Goal: Task Accomplishment & Management: Use online tool/utility

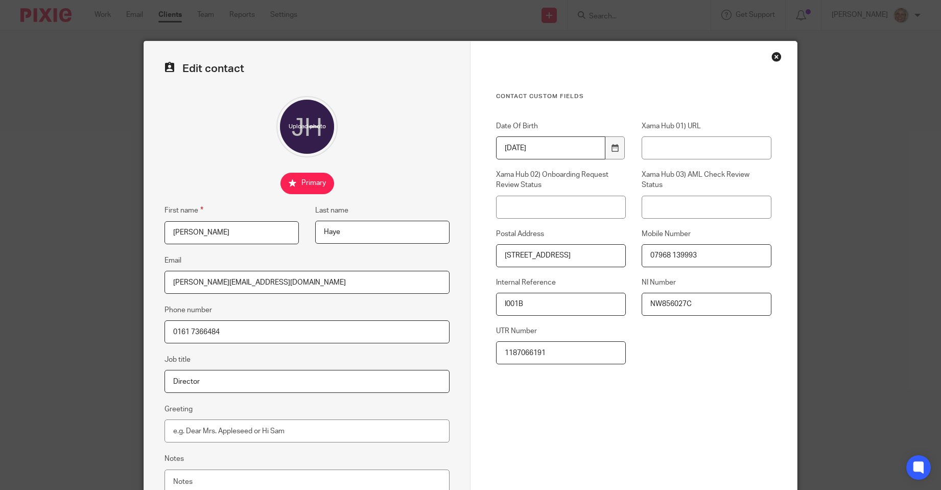
scroll to position [89, 0]
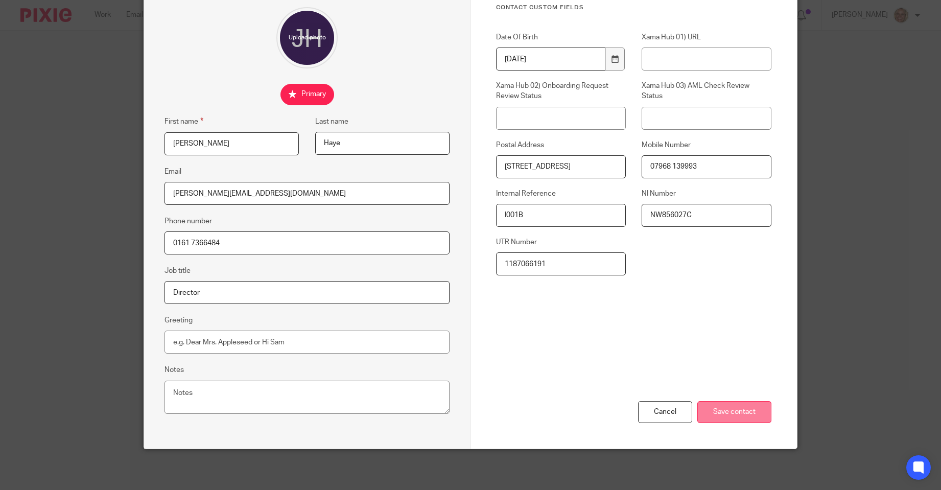
click at [739, 417] on input "Save contact" at bounding box center [734, 412] width 74 height 22
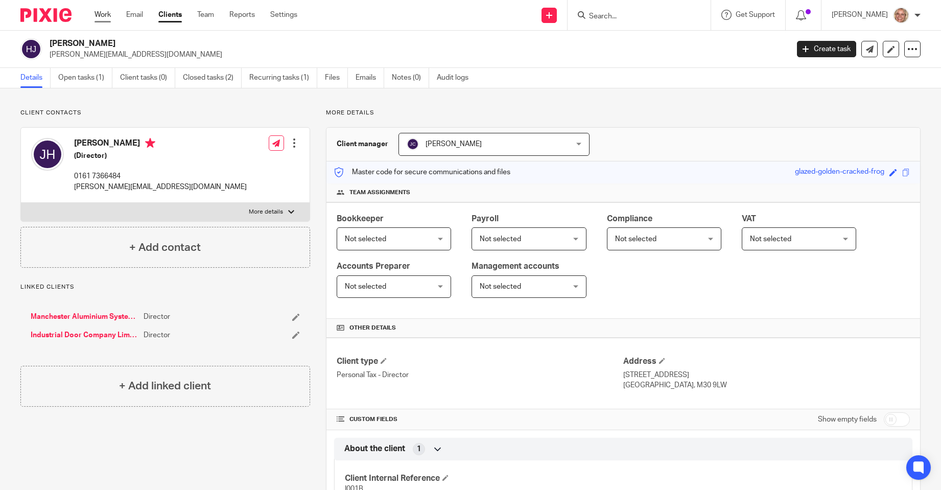
click at [110, 17] on link "Work" at bounding box center [102, 15] width 16 height 10
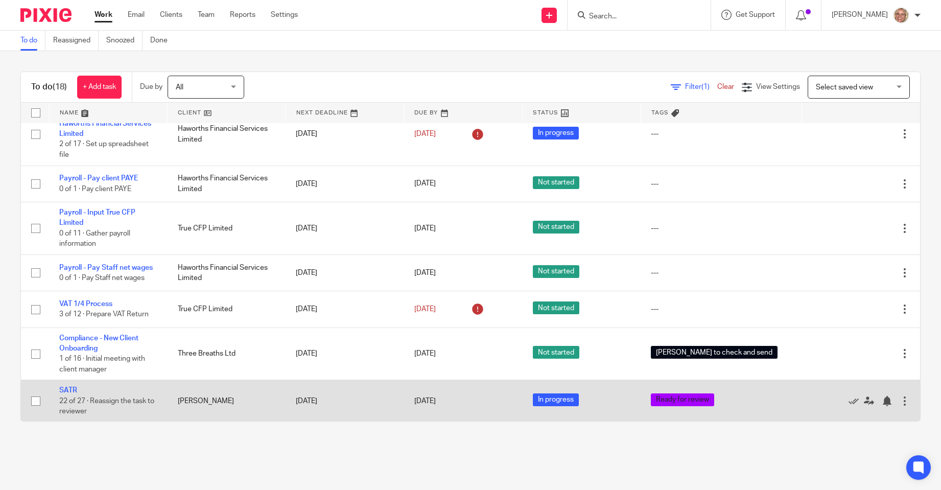
scroll to position [536, 0]
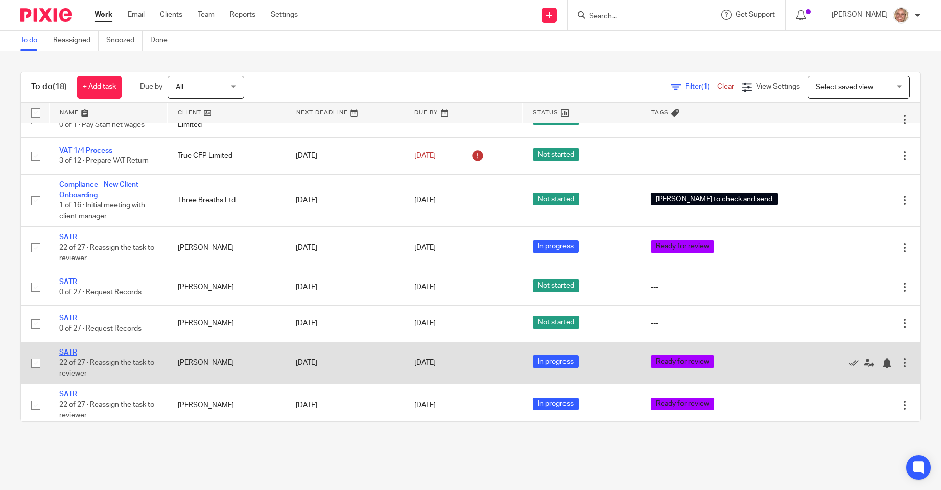
click at [65, 349] on link "SATR" at bounding box center [68, 352] width 18 height 7
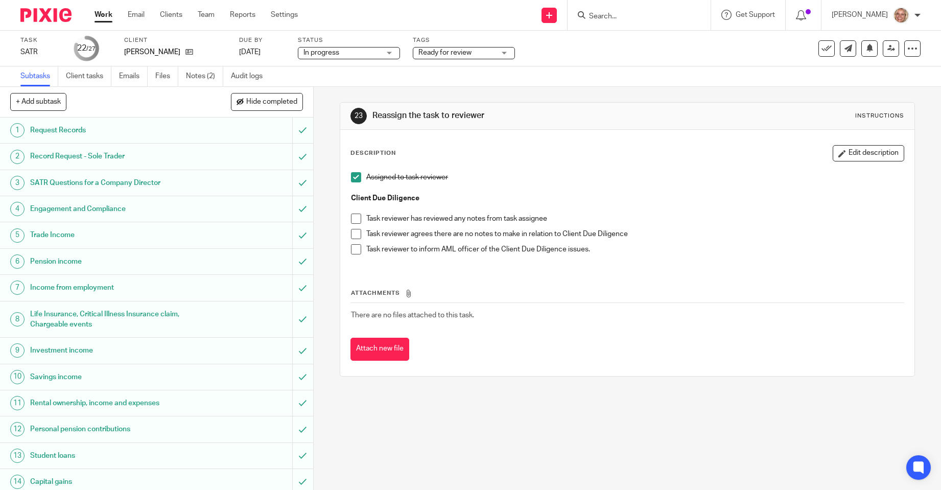
click at [353, 219] on span at bounding box center [356, 218] width 10 height 10
click at [354, 232] on span at bounding box center [356, 234] width 10 height 10
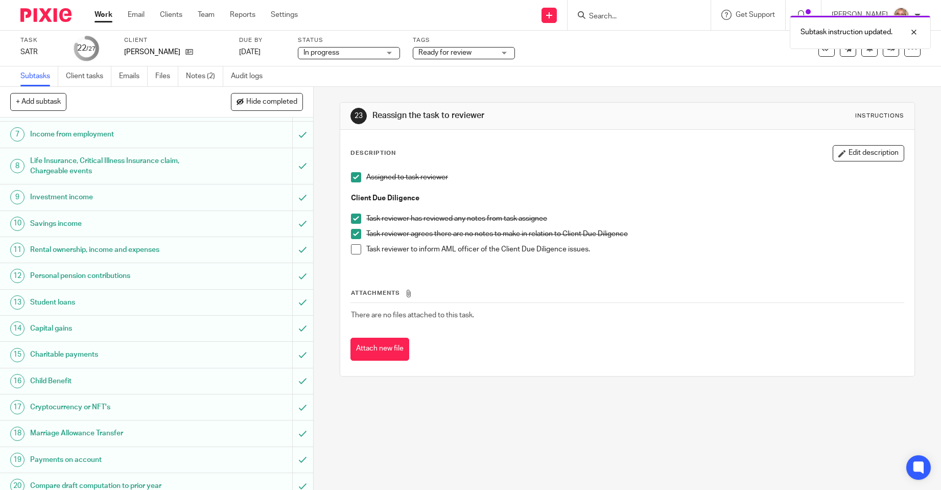
scroll to position [306, 0]
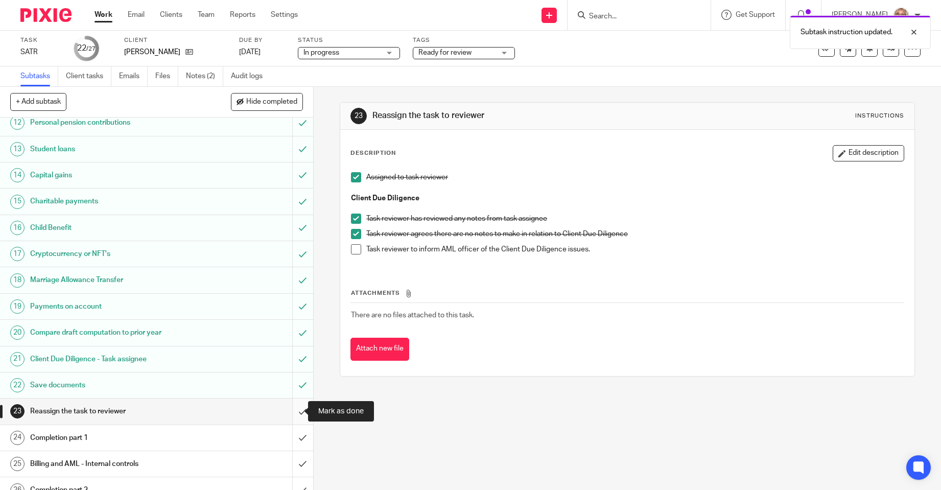
click at [293, 411] on input "submit" at bounding box center [156, 411] width 313 height 26
click at [200, 437] on div "Completion part 1" at bounding box center [156, 437] width 252 height 15
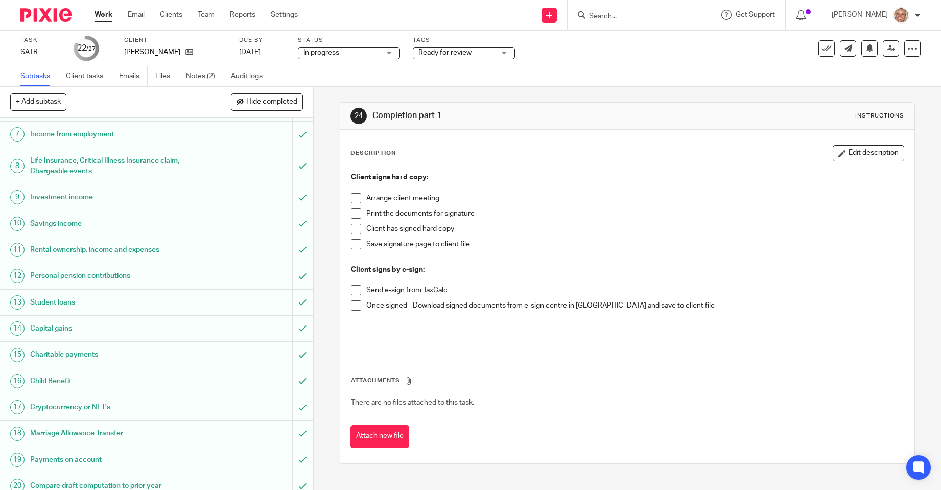
scroll to position [306, 0]
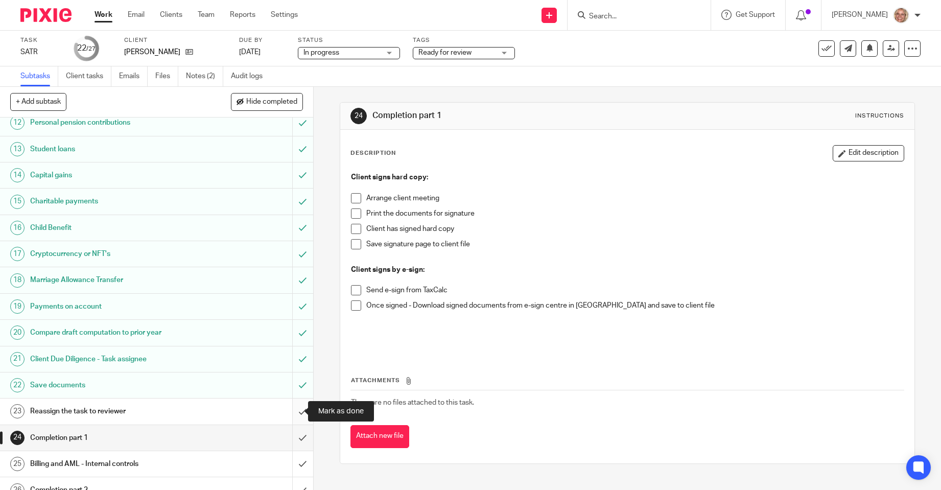
click at [290, 412] on input "submit" at bounding box center [156, 411] width 313 height 26
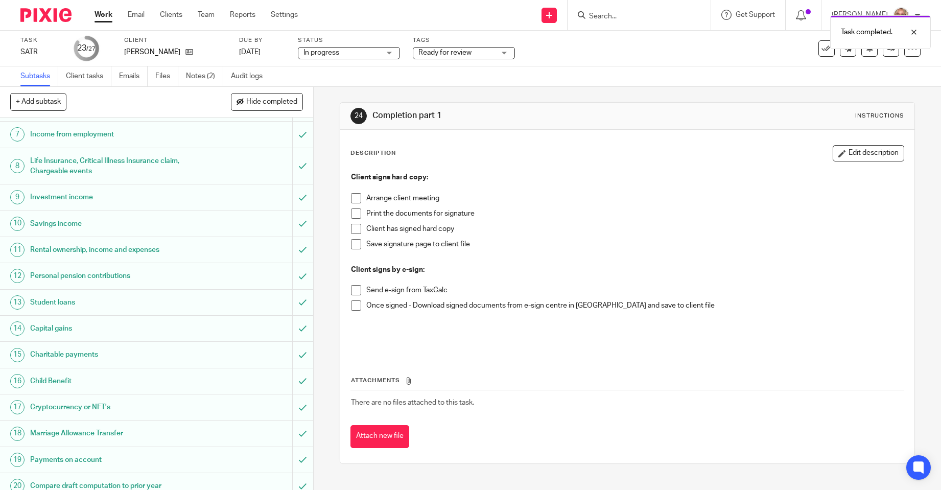
scroll to position [306, 0]
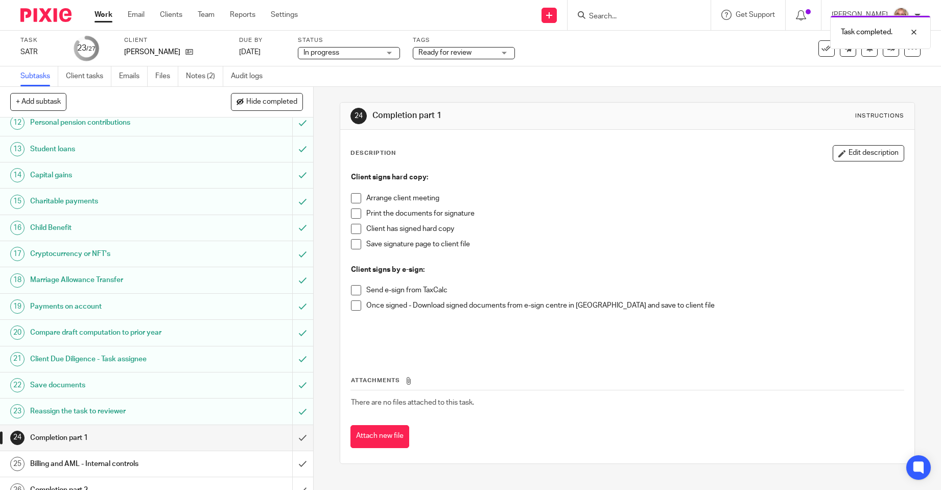
click at [507, 53] on div "Ready for review" at bounding box center [464, 53] width 102 height 12
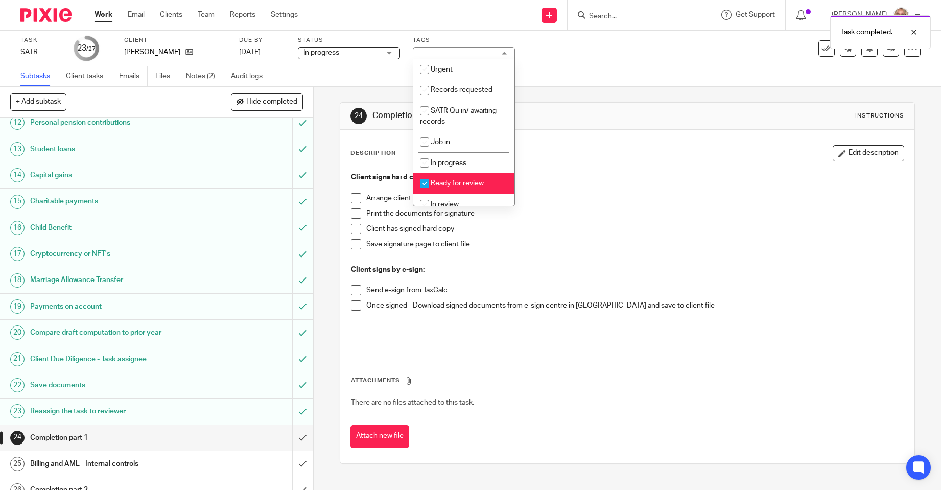
click at [473, 182] on span "Ready for review" at bounding box center [456, 183] width 53 height 7
checkbox input "false"
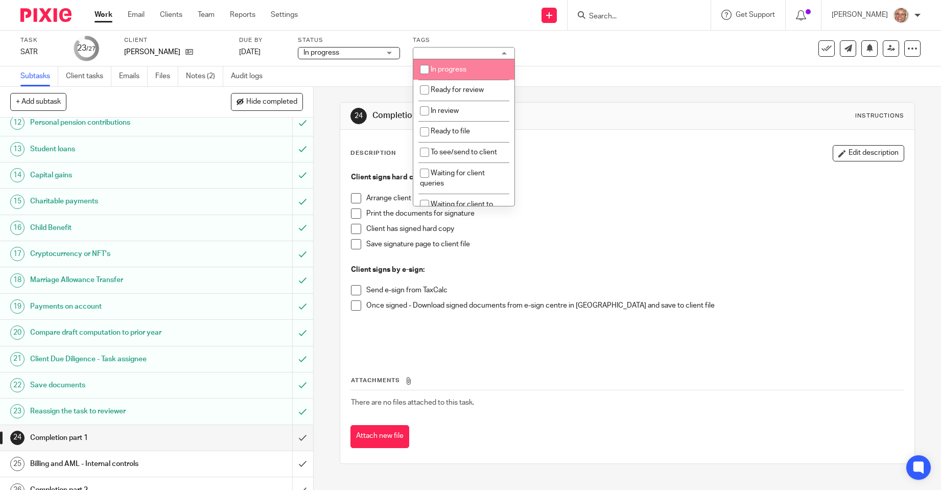
scroll to position [96, 0]
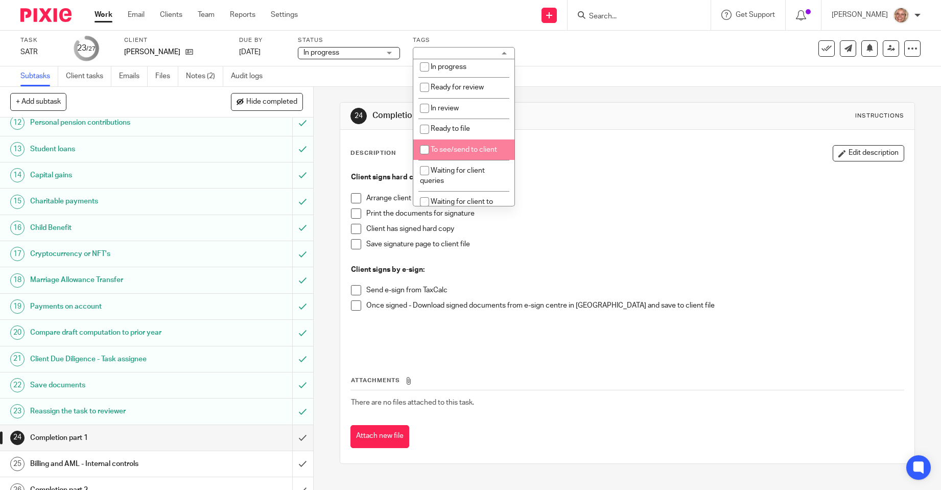
click at [480, 149] on span "To see/send to client" at bounding box center [463, 149] width 66 height 7
checkbox input "true"
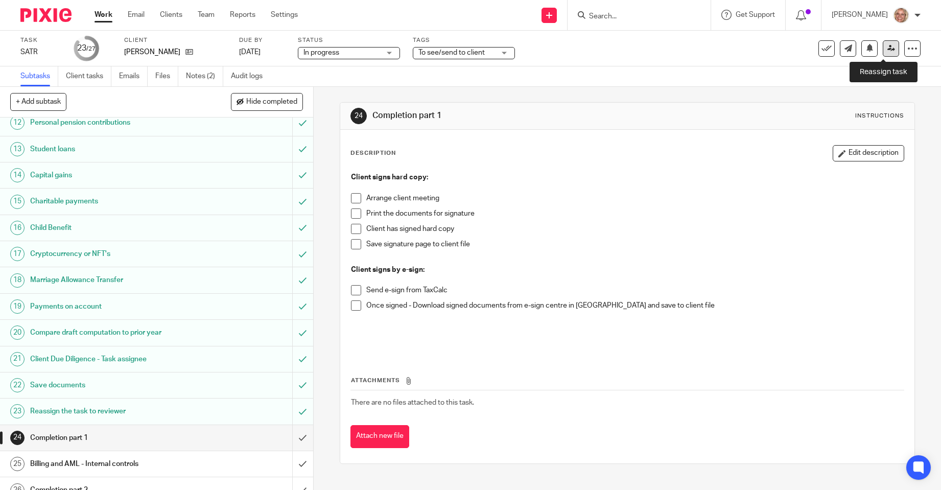
click at [887, 51] on icon at bounding box center [891, 48] width 8 height 8
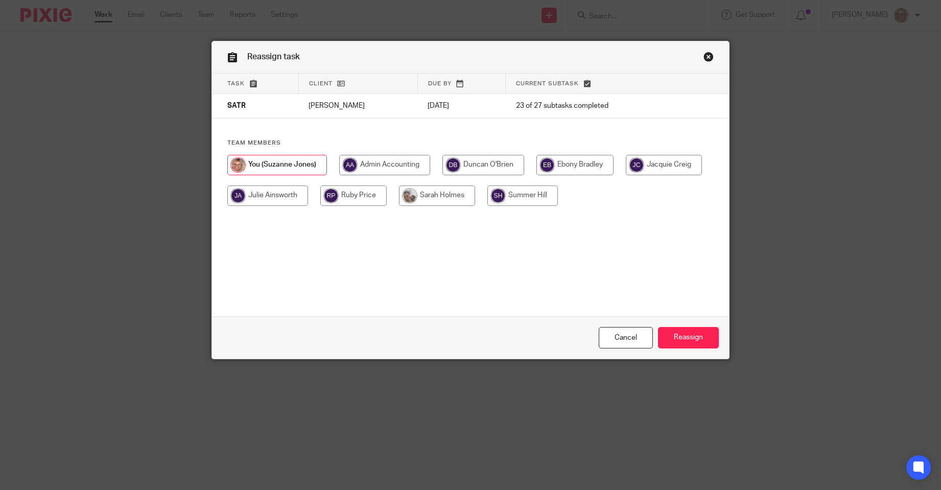
click at [478, 167] on input "radio" at bounding box center [483, 165] width 82 height 20
radio input "true"
click at [672, 335] on input "Reassign" at bounding box center [688, 338] width 61 height 22
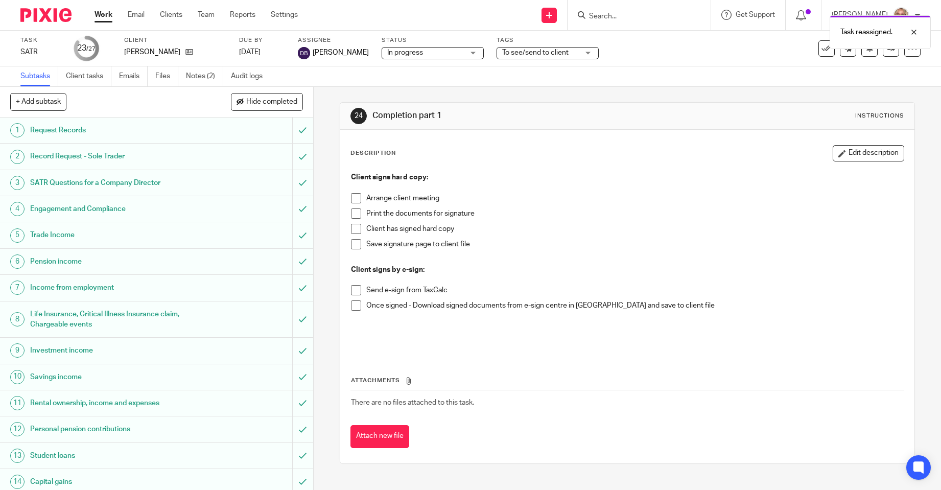
click at [102, 16] on link "Work" at bounding box center [103, 15] width 18 height 10
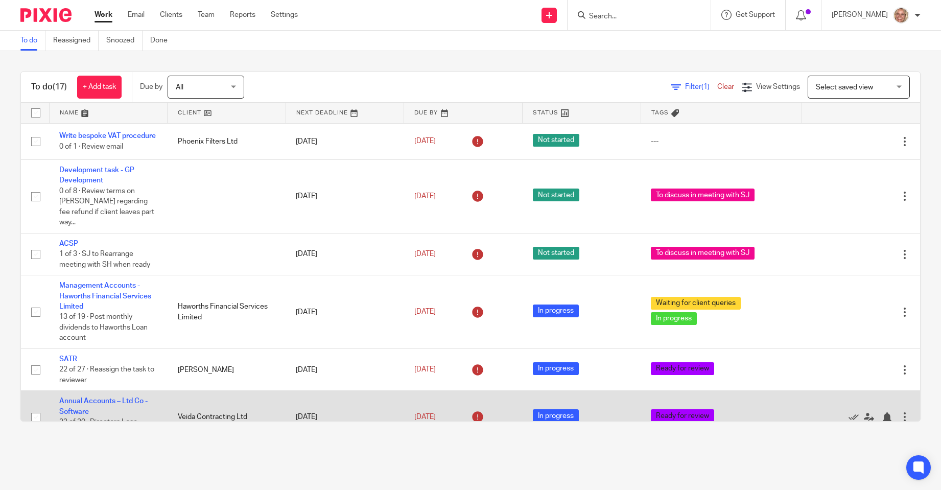
scroll to position [493, 0]
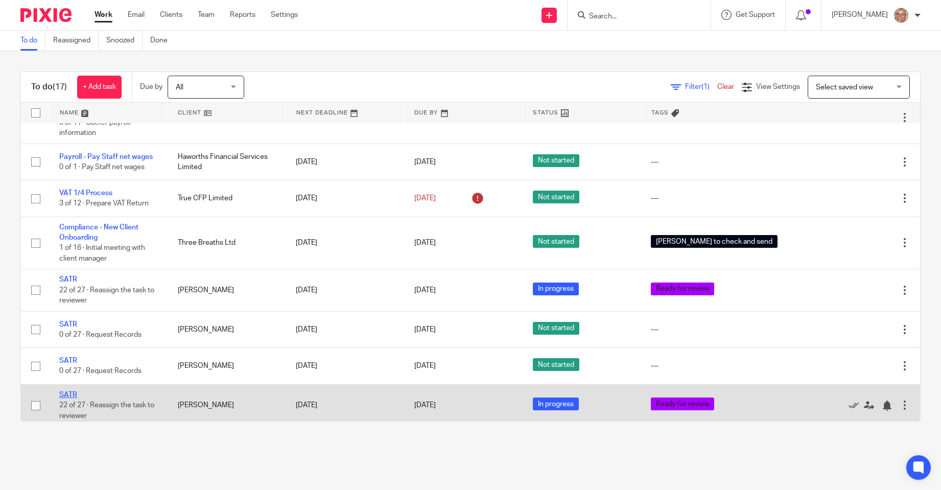
click at [71, 391] on link "SATR" at bounding box center [68, 394] width 18 height 7
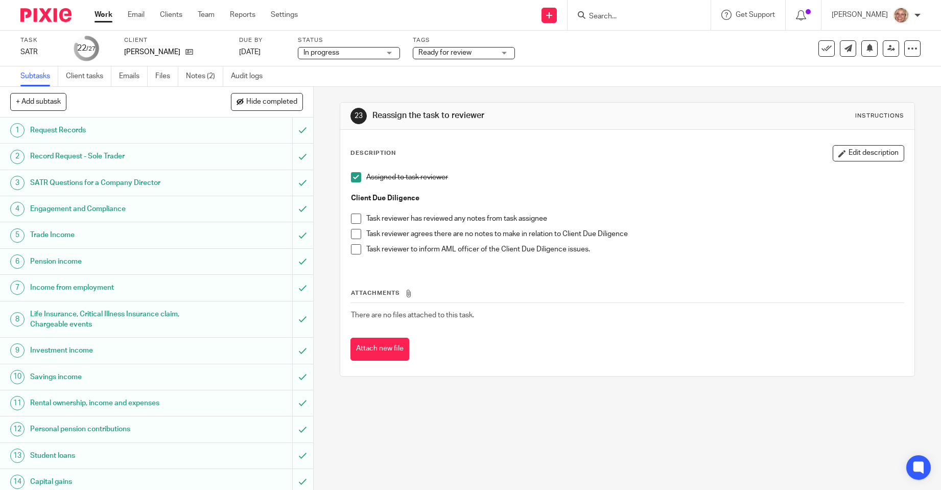
click at [354, 214] on span at bounding box center [356, 218] width 10 height 10
click at [355, 236] on span at bounding box center [356, 234] width 10 height 10
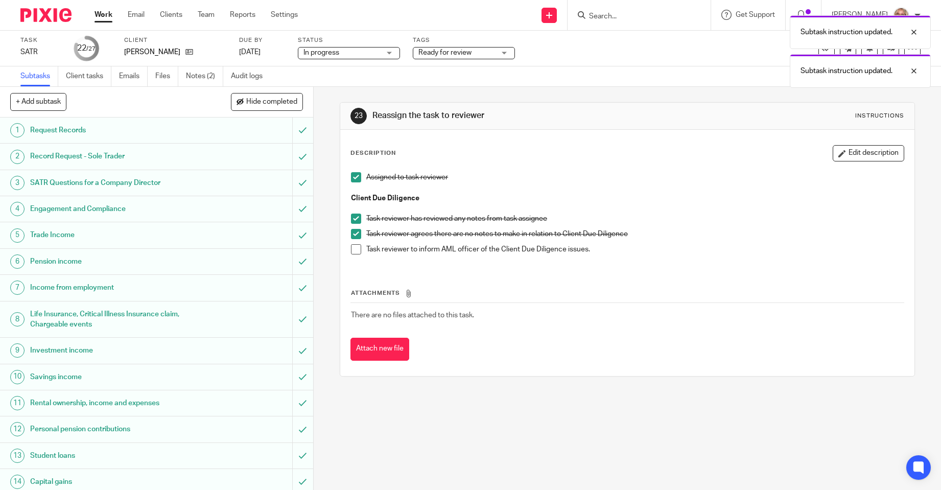
scroll to position [306, 0]
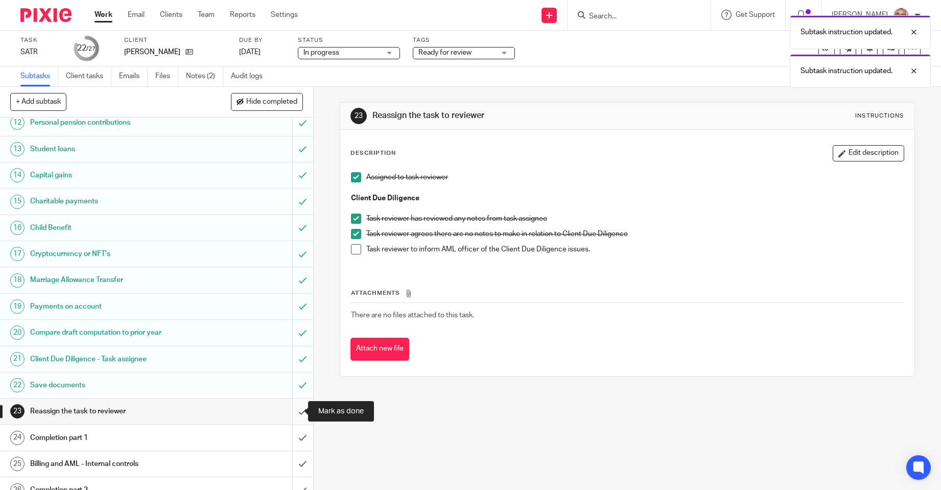
click at [291, 411] on input "submit" at bounding box center [156, 411] width 313 height 26
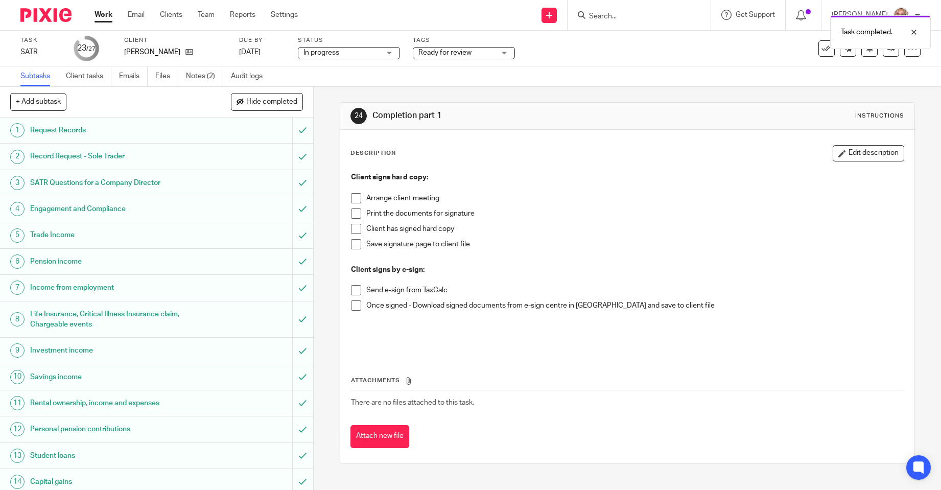
click at [507, 52] on div "Ready for review" at bounding box center [464, 53] width 102 height 12
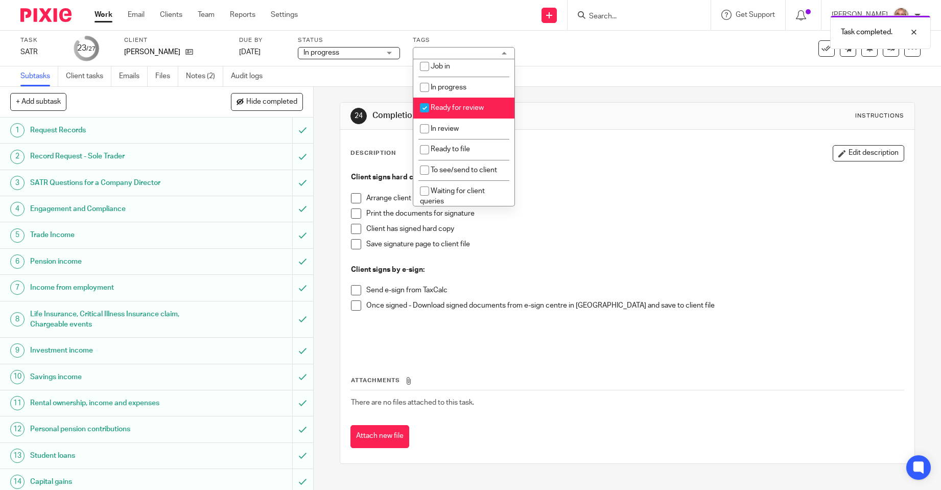
scroll to position [86, 0]
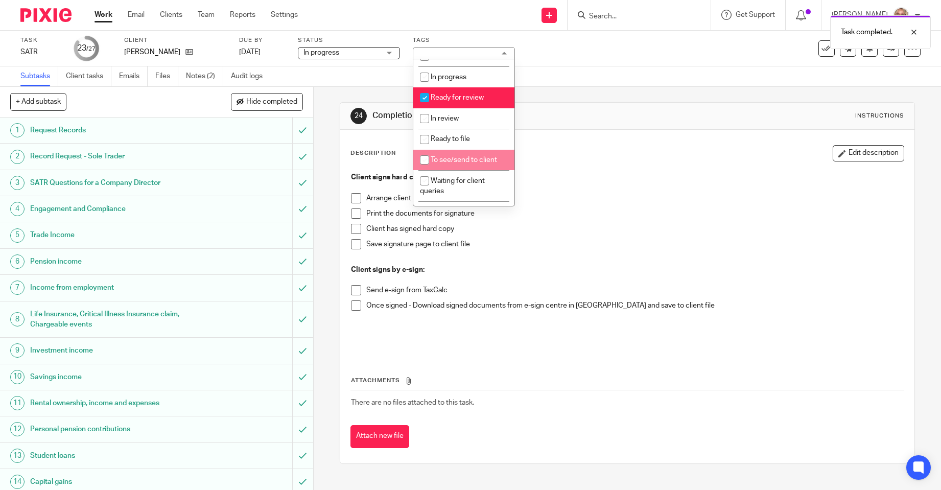
click at [475, 161] on span "To see/send to client" at bounding box center [463, 159] width 66 height 7
checkbox input "true"
click at [477, 100] on span "Ready for review" at bounding box center [456, 97] width 53 height 7
checkbox input "false"
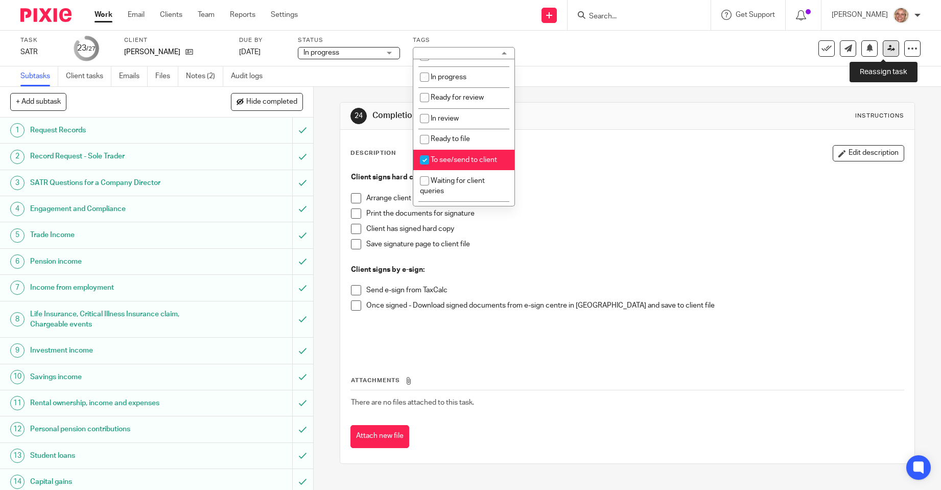
click at [883, 53] on link at bounding box center [890, 48] width 16 height 16
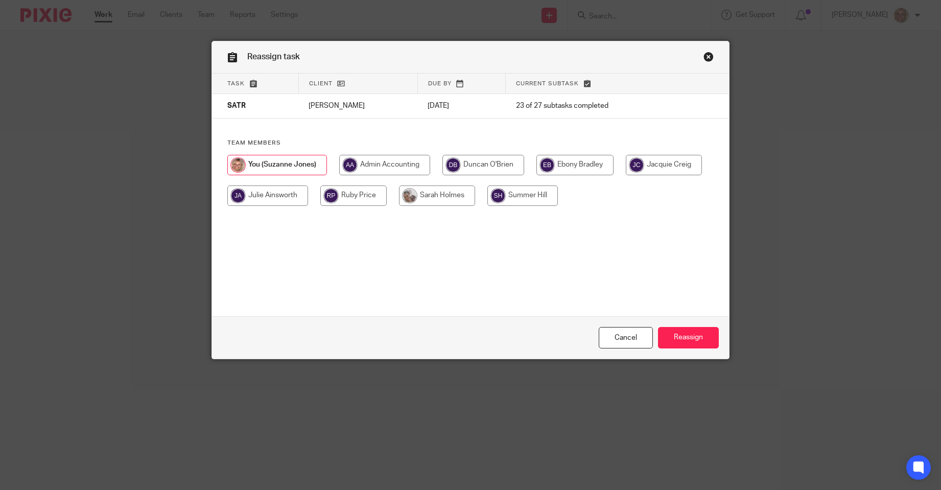
click at [480, 166] on input "radio" at bounding box center [483, 165] width 82 height 20
radio input "true"
click at [675, 335] on input "Reassign" at bounding box center [688, 338] width 61 height 22
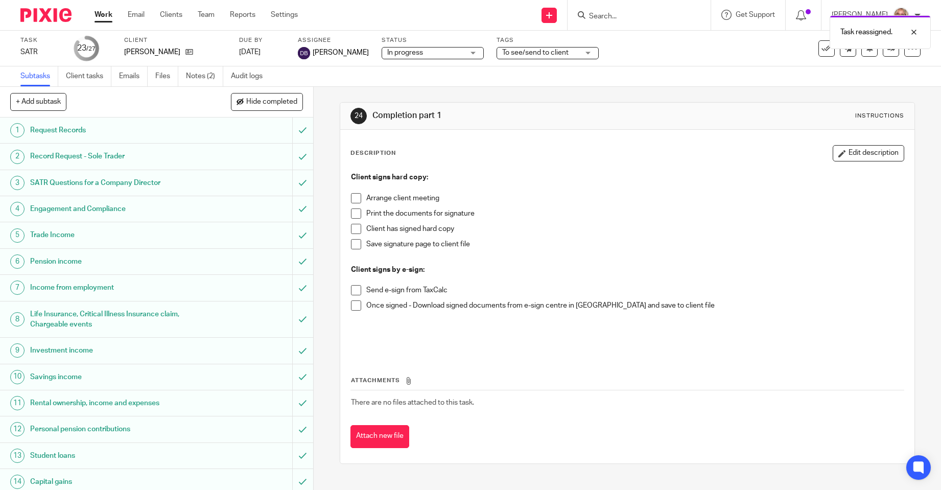
click at [104, 17] on link "Work" at bounding box center [103, 15] width 18 height 10
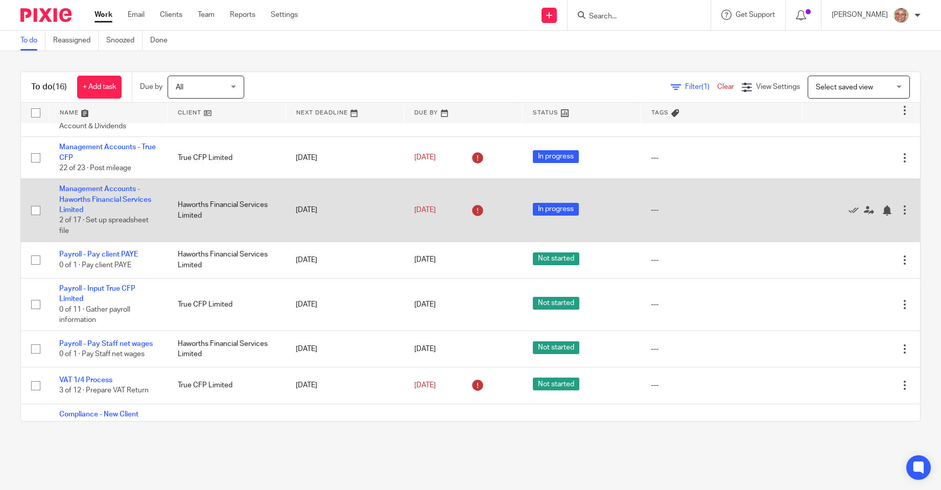
scroll to position [451, 0]
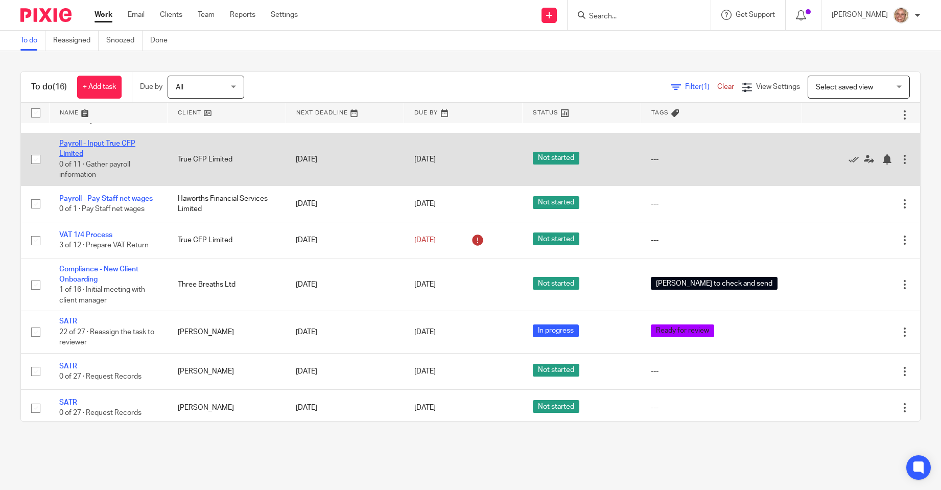
click at [83, 140] on link "Payroll - Input True CFP Limited" at bounding box center [97, 148] width 76 height 17
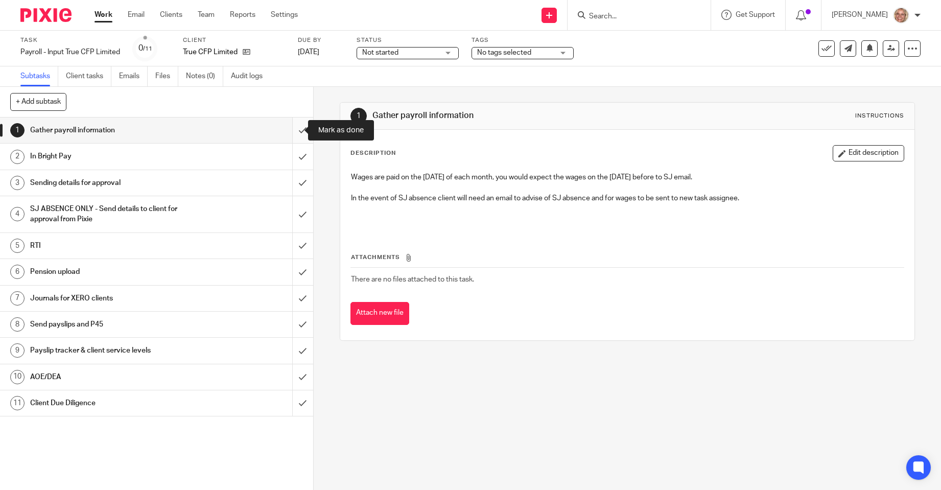
click at [292, 131] on input "submit" at bounding box center [156, 130] width 313 height 26
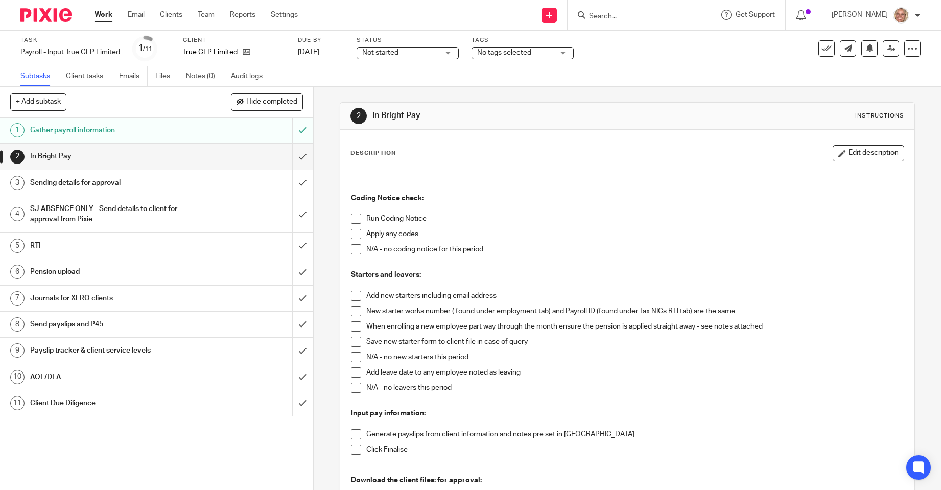
click at [356, 220] on span at bounding box center [356, 218] width 10 height 10
click at [355, 249] on span at bounding box center [356, 249] width 10 height 10
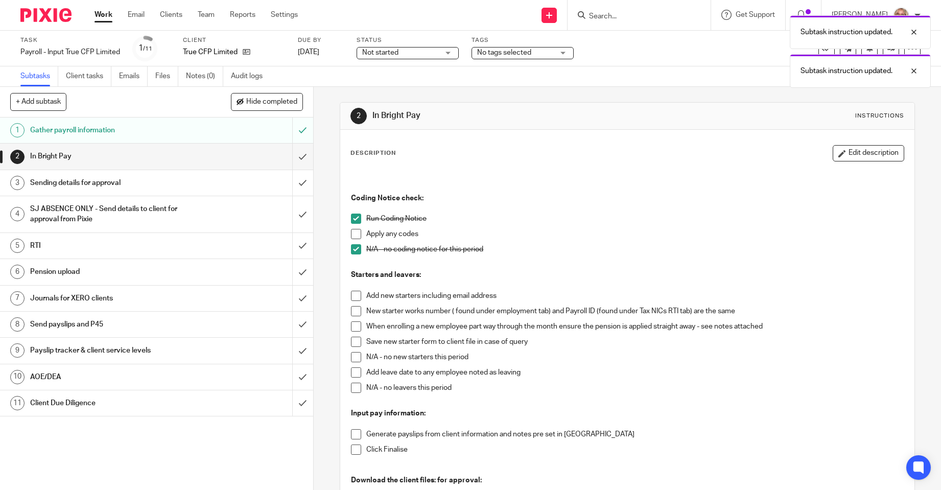
click at [351, 355] on span at bounding box center [356, 357] width 10 height 10
click at [351, 384] on span at bounding box center [356, 387] width 10 height 10
